Goal: Information Seeking & Learning: Learn about a topic

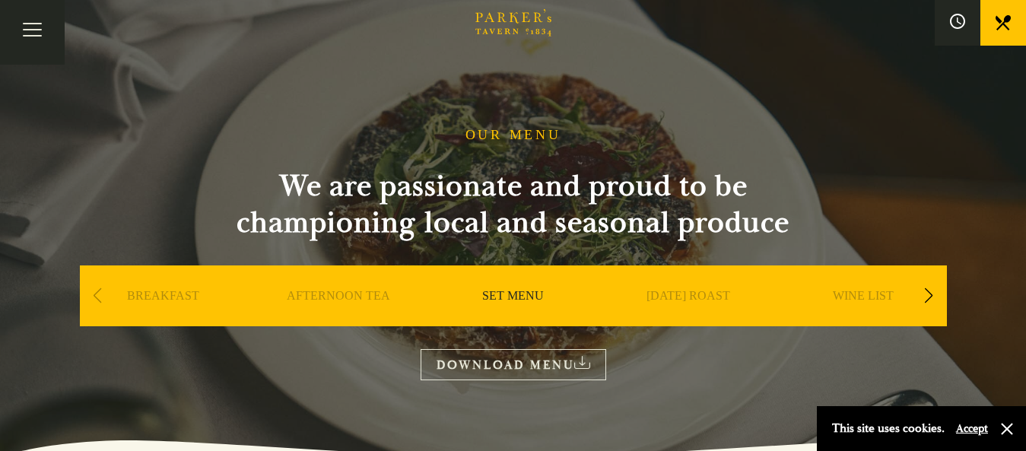
click at [515, 299] on link "SET MENU" at bounding box center [513, 318] width 62 height 61
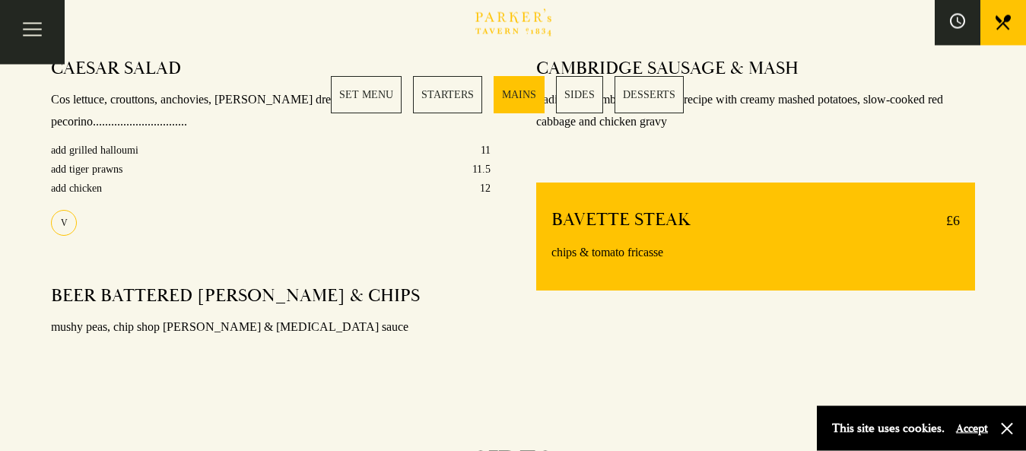
scroll to position [1310, 0]
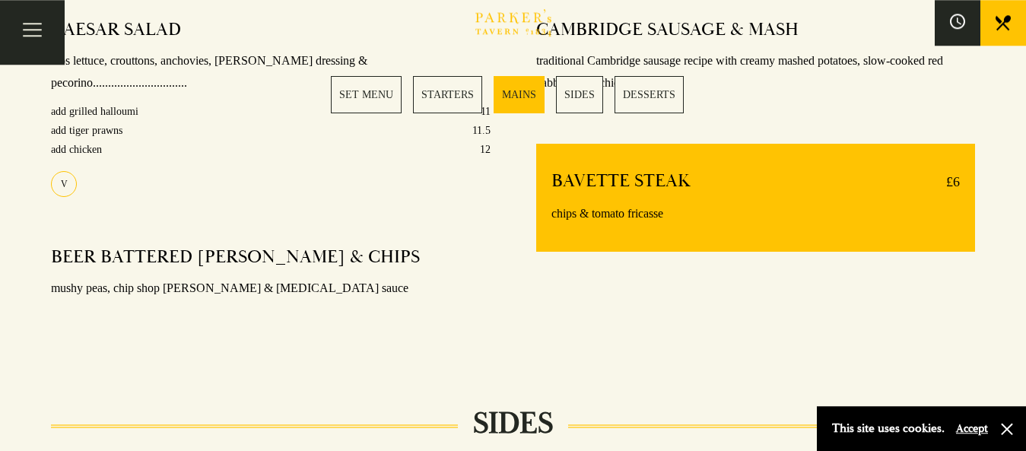
click at [360, 99] on link "SET MENU" at bounding box center [366, 94] width 71 height 37
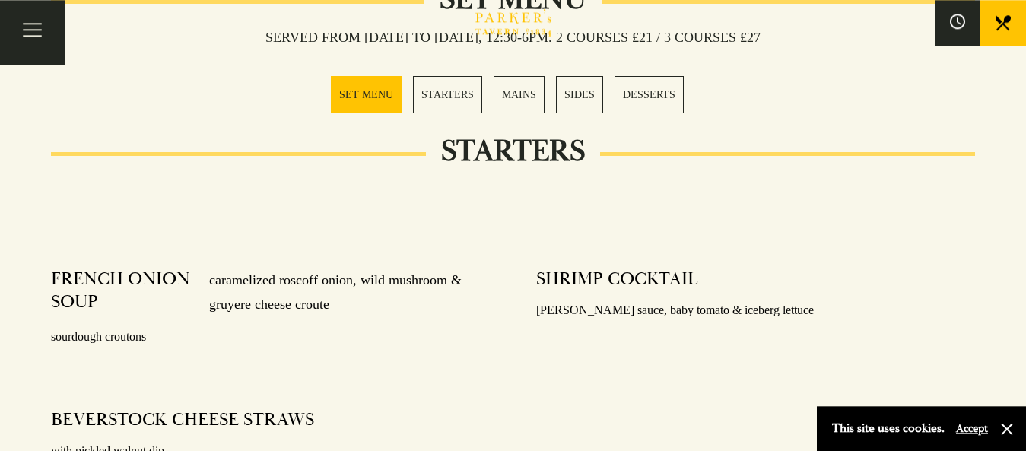
scroll to position [599, 0]
drag, startPoint x: 1025, startPoint y: 124, endPoint x: 1026, endPoint y: 160, distance: 35.8
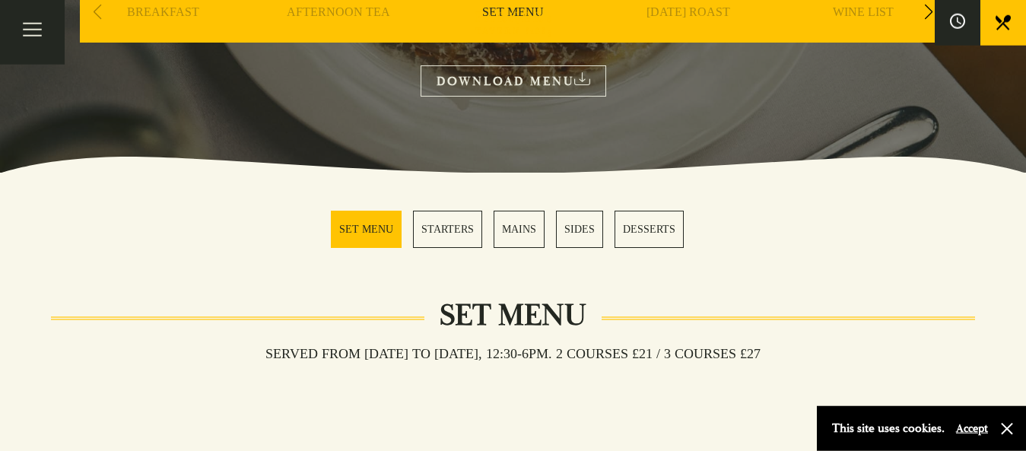
scroll to position [256, 0]
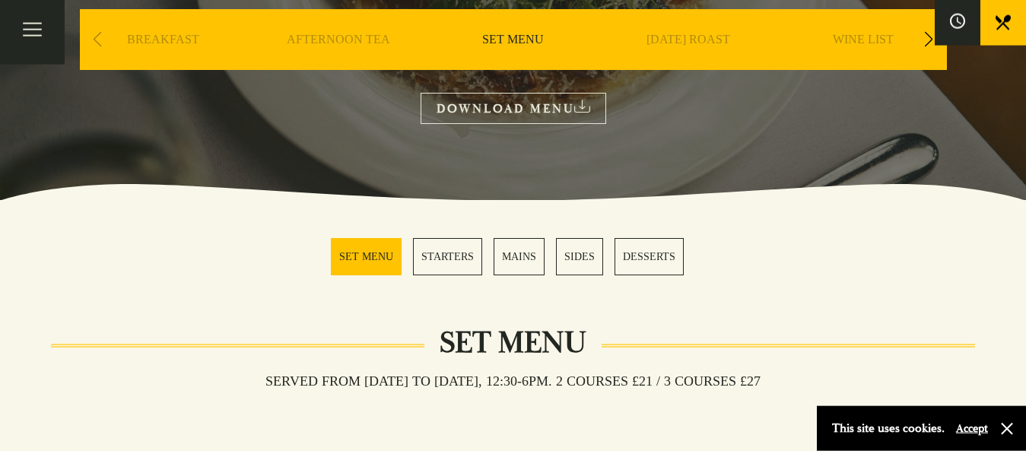
click at [522, 263] on link "MAINS" at bounding box center [518, 256] width 51 height 37
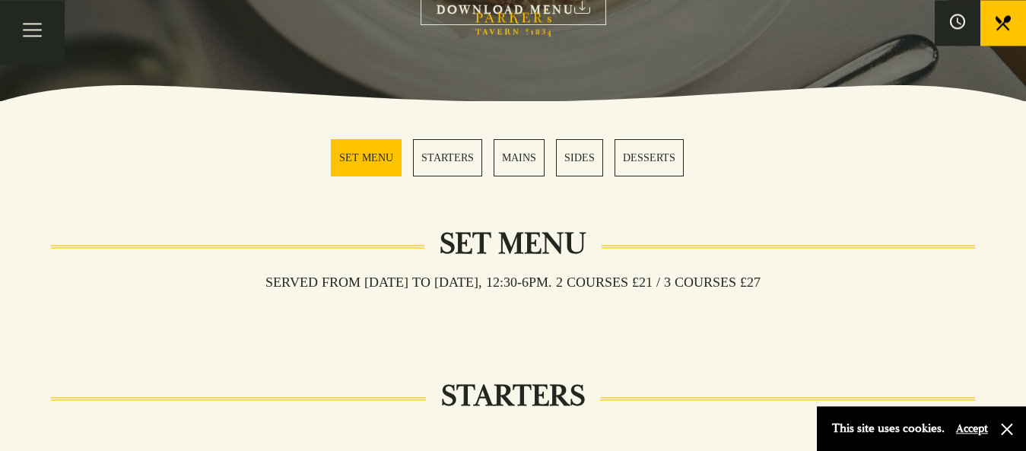
scroll to position [322, 0]
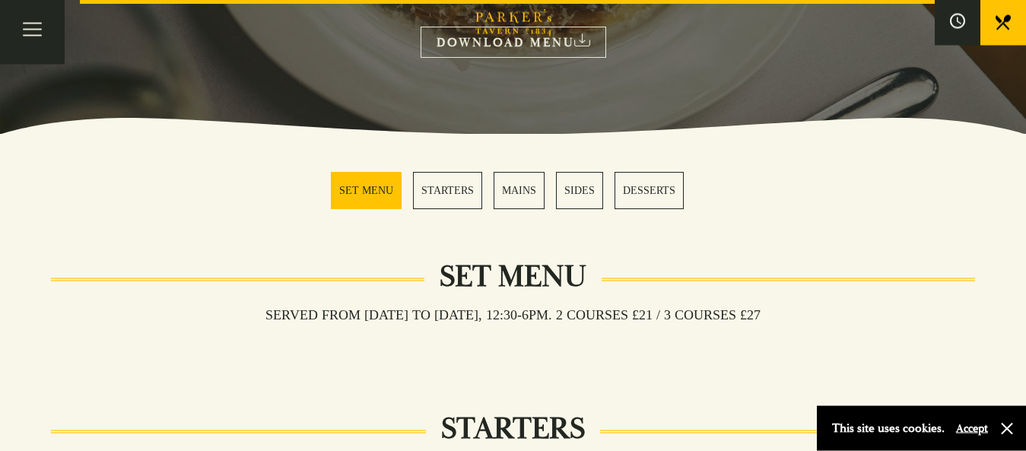
drag, startPoint x: 1029, startPoint y: 207, endPoint x: 1013, endPoint y: 36, distance: 171.8
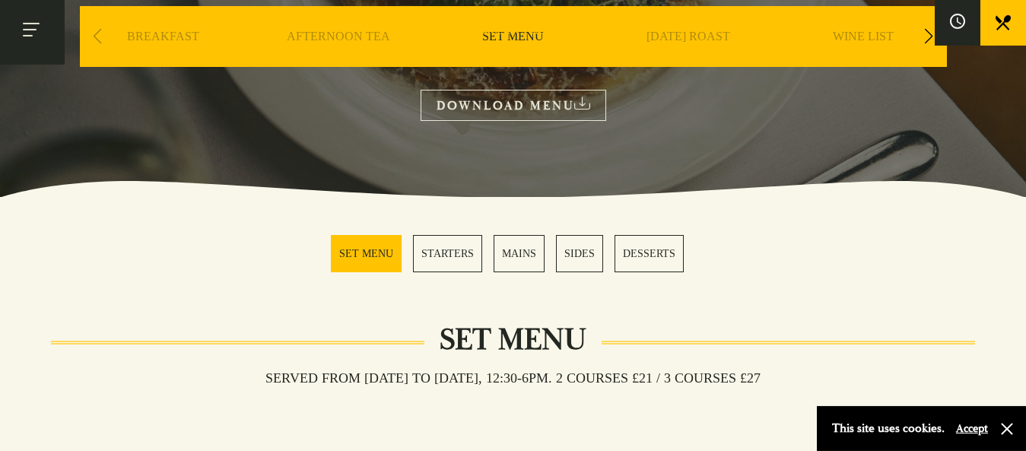
scroll to position [256, 0]
